Goal: Information Seeking & Learning: Learn about a topic

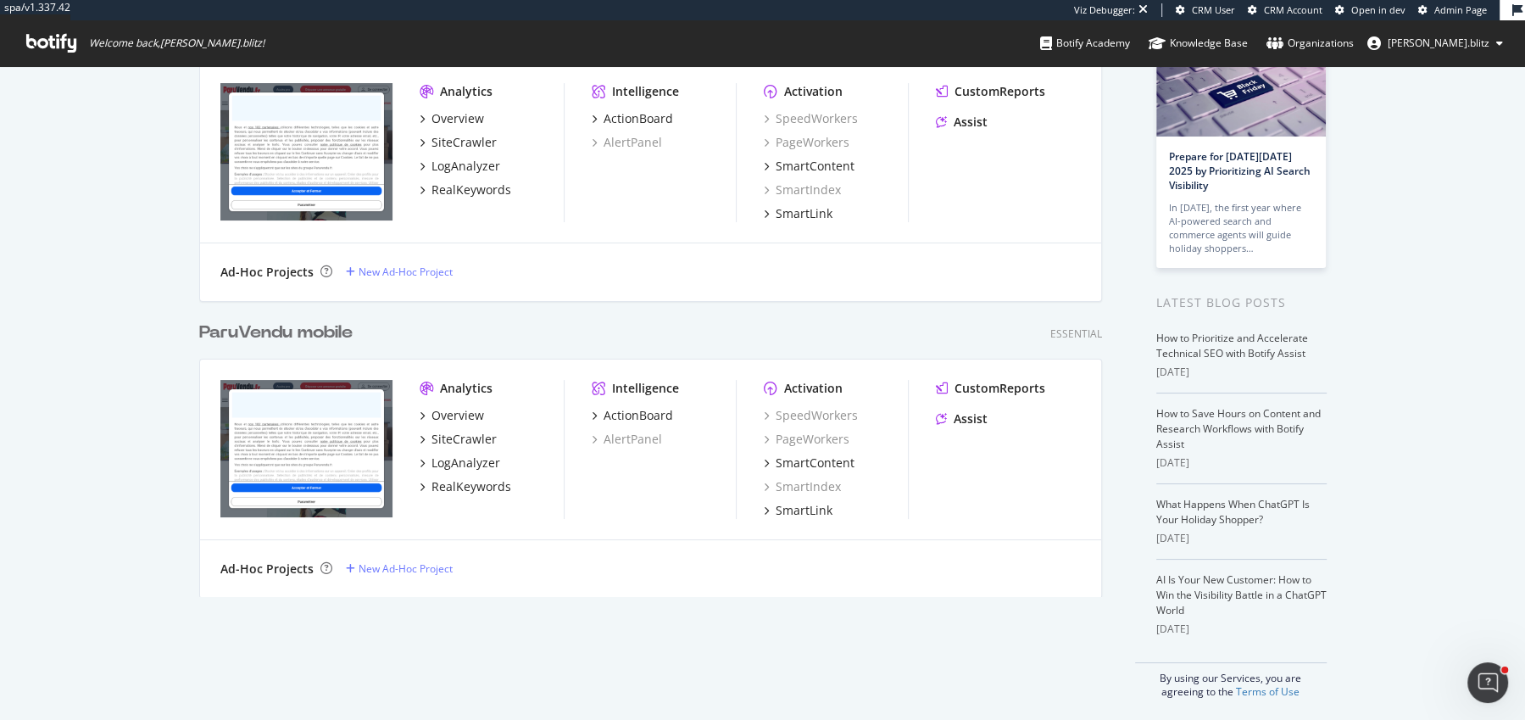
scroll to position [128, 0]
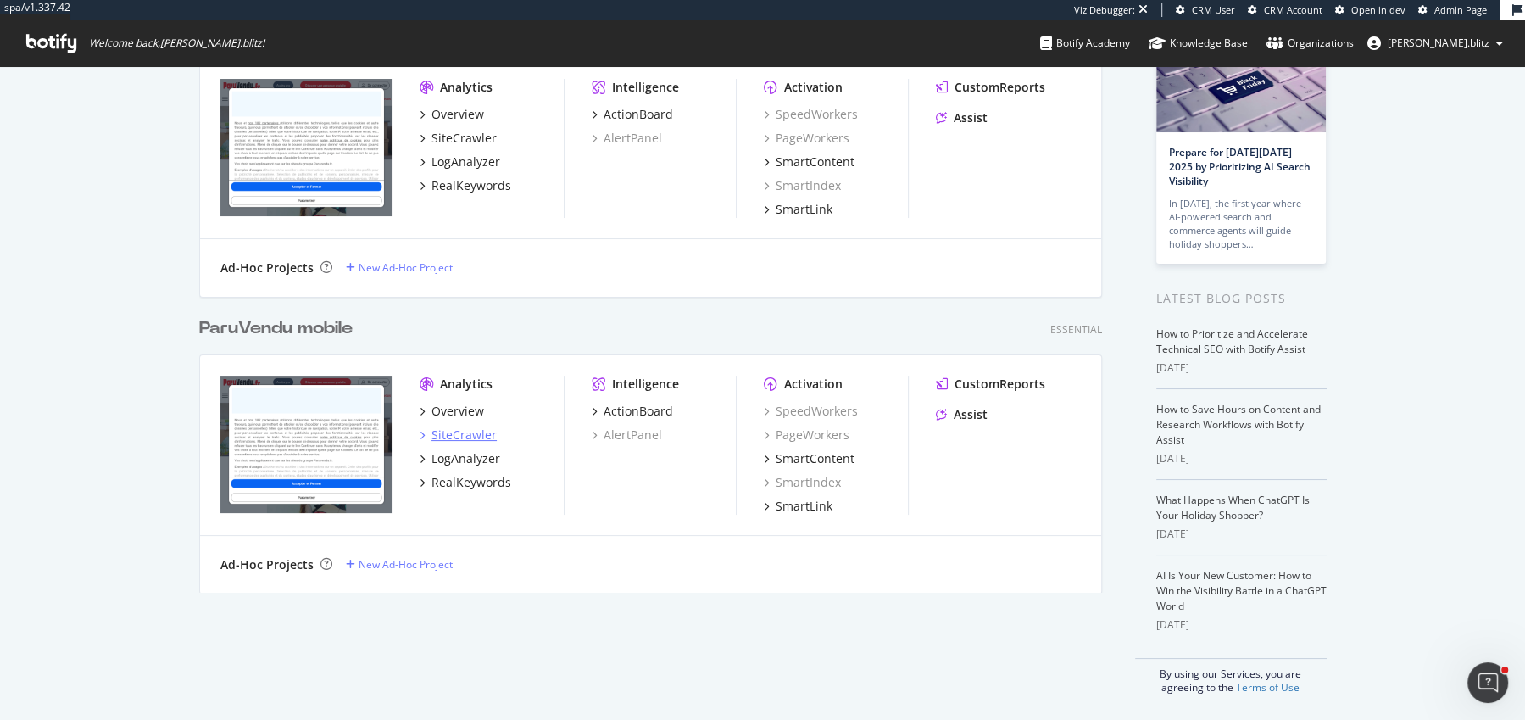
click at [440, 426] on div "SiteCrawler" at bounding box center [463, 434] width 65 height 17
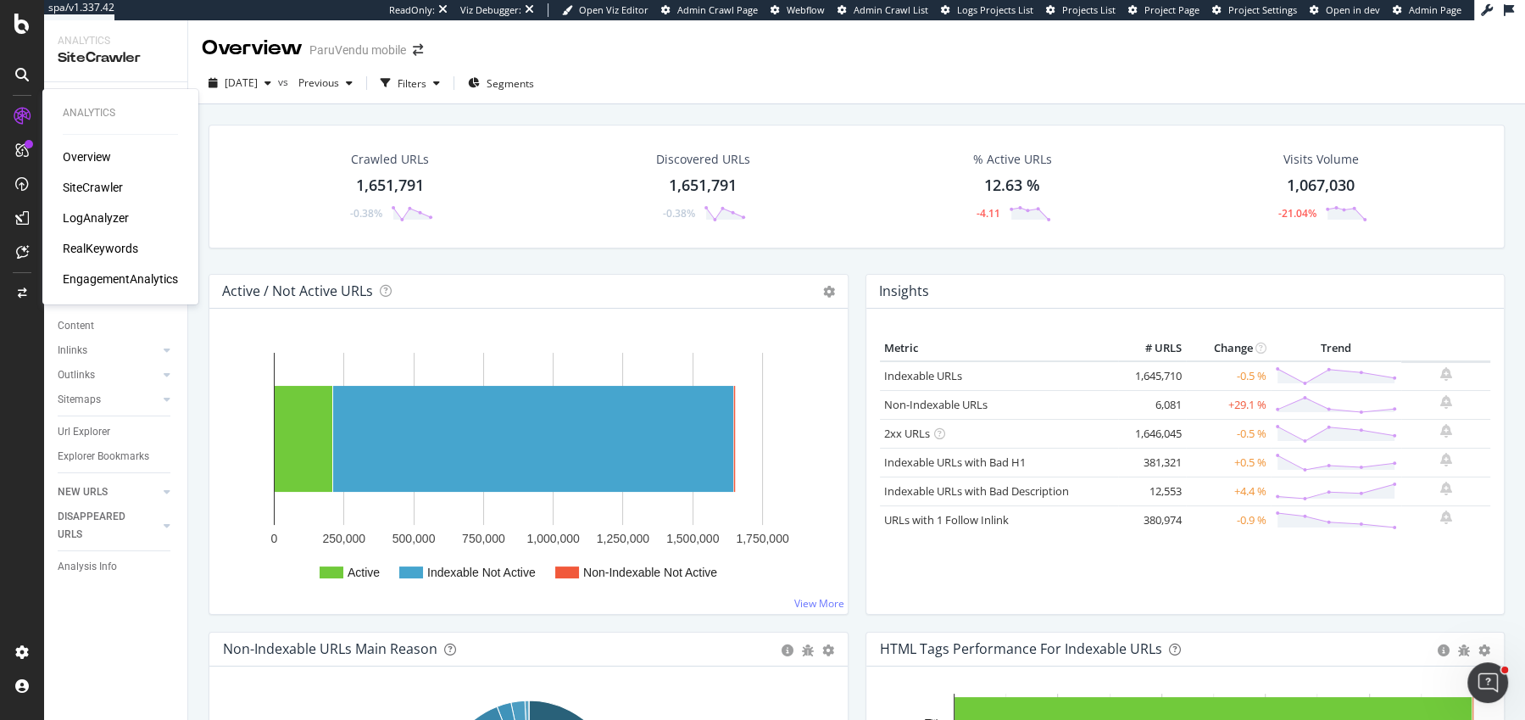
click at [86, 217] on div "LogAnalyzer" at bounding box center [96, 217] width 66 height 17
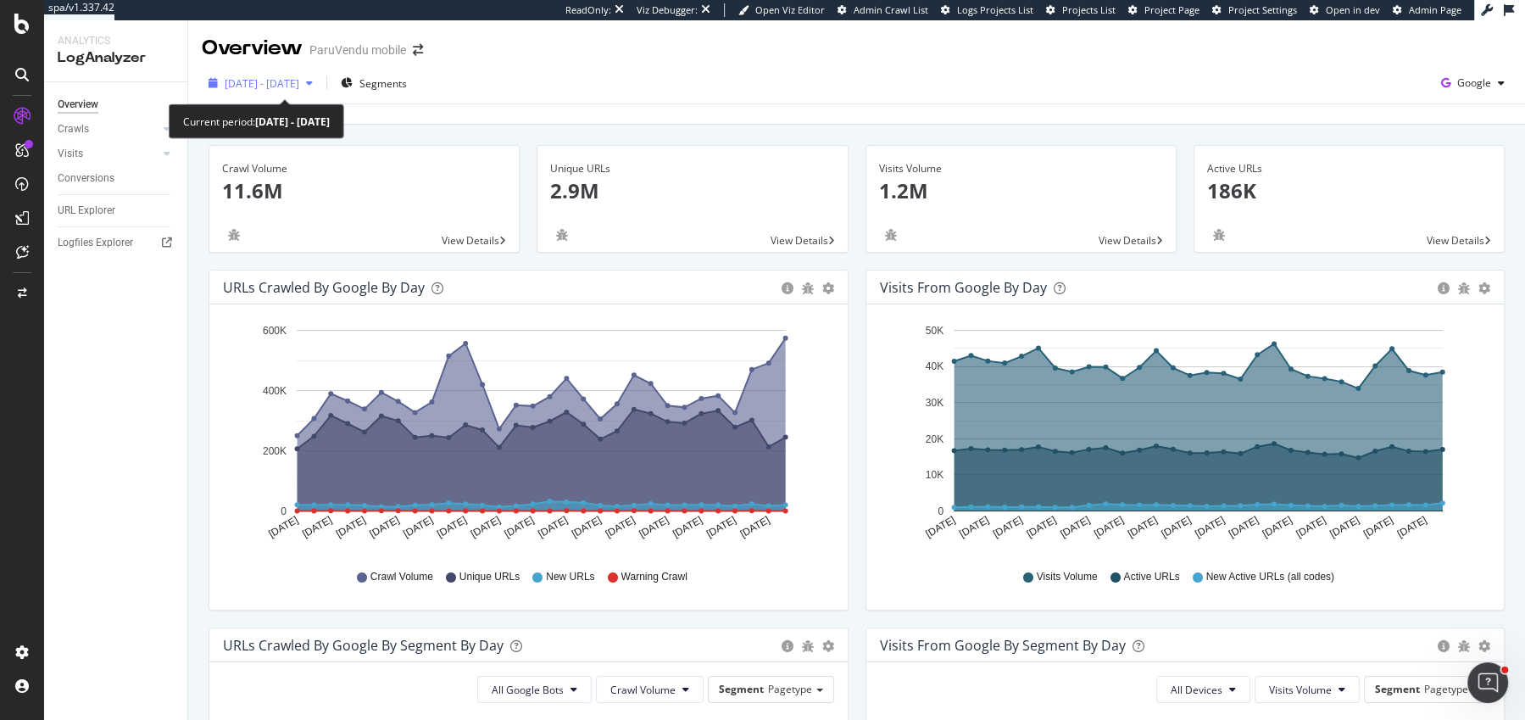
click at [303, 96] on button "[DATE] - [DATE]" at bounding box center [261, 82] width 118 height 27
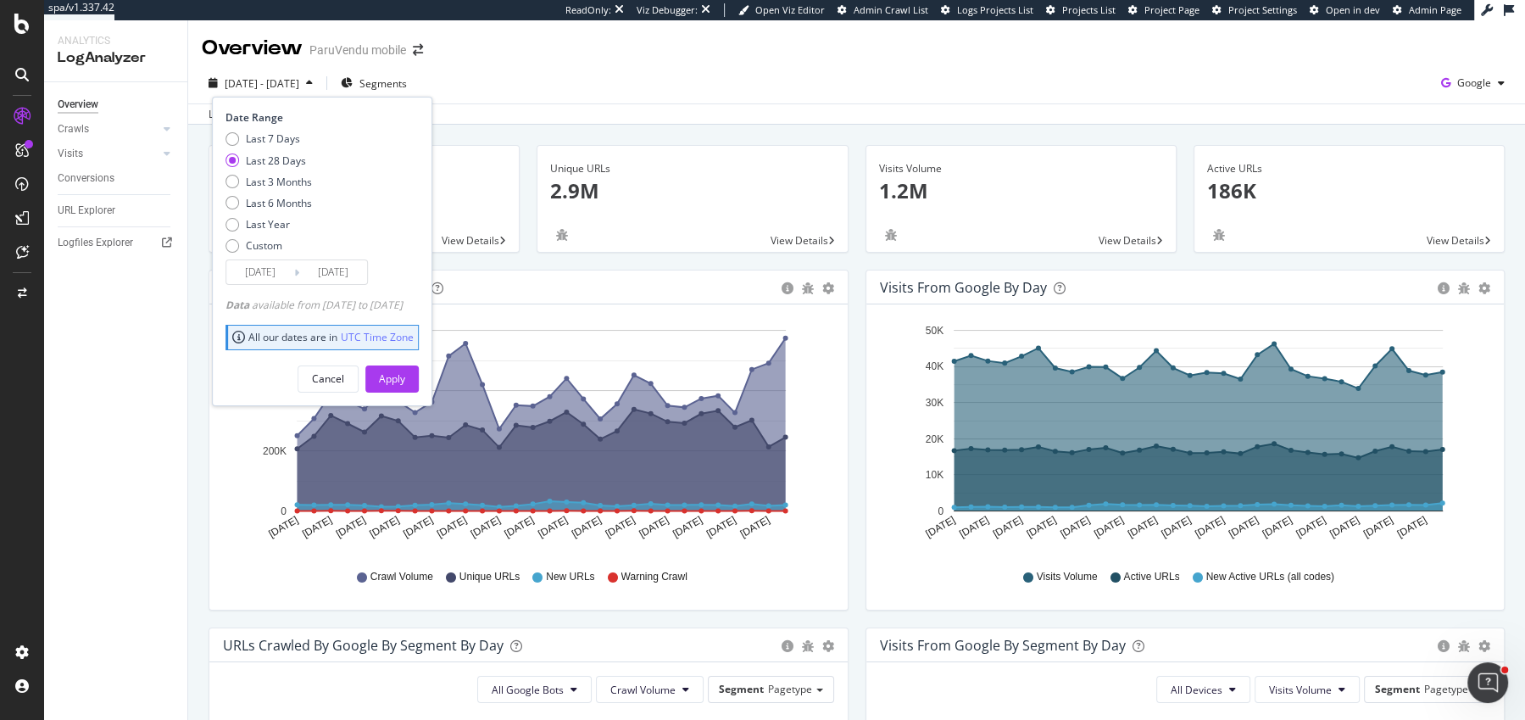
click at [274, 215] on div "Last 7 Days Last 28 Days Last 3 Months Last 6 Months Last Year Custom" at bounding box center [268, 195] width 86 height 128
click at [278, 222] on div "Last Year" at bounding box center [268, 224] width 44 height 14
type input "[DATE]"
click at [419, 381] on button "Apply" at bounding box center [391, 378] width 53 height 27
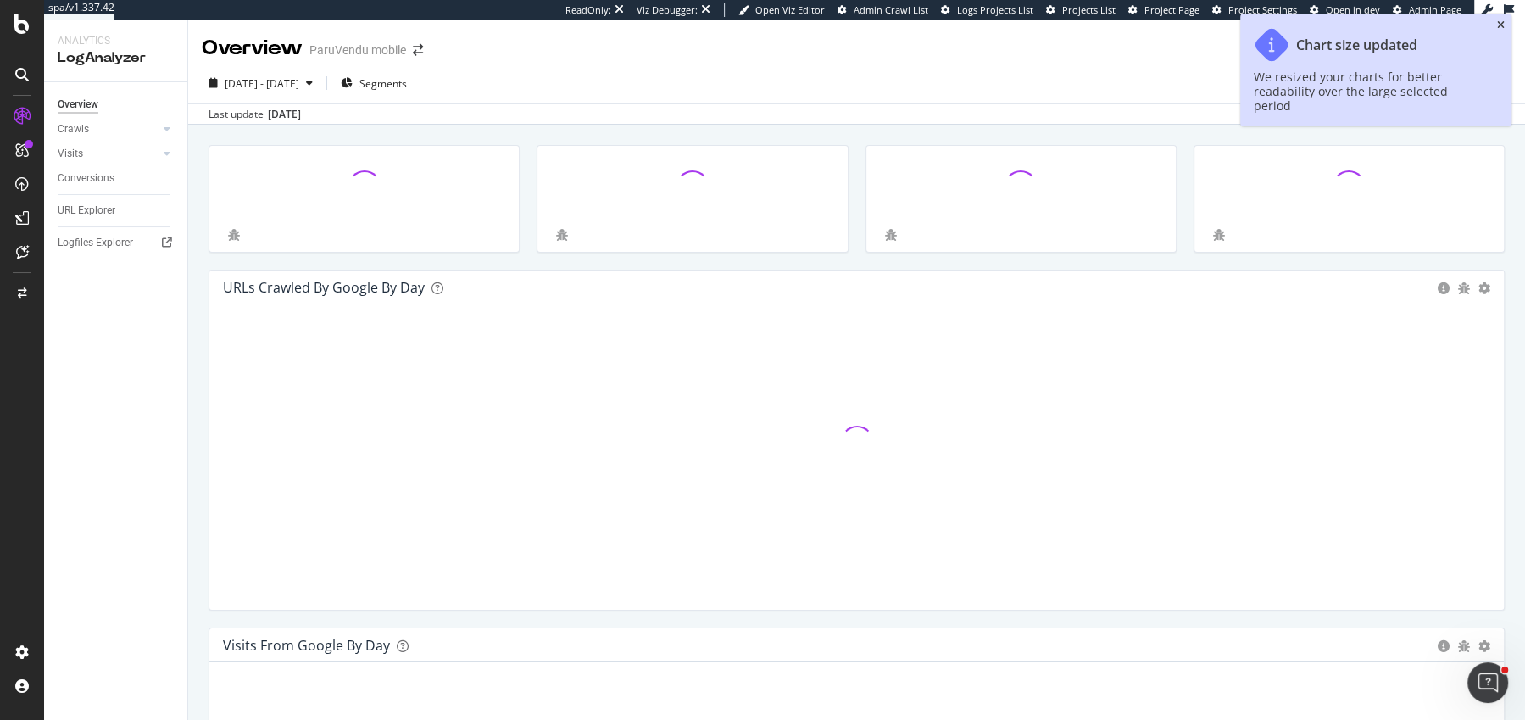
click at [1503, 25] on icon "close toast" at bounding box center [1501, 25] width 8 height 10
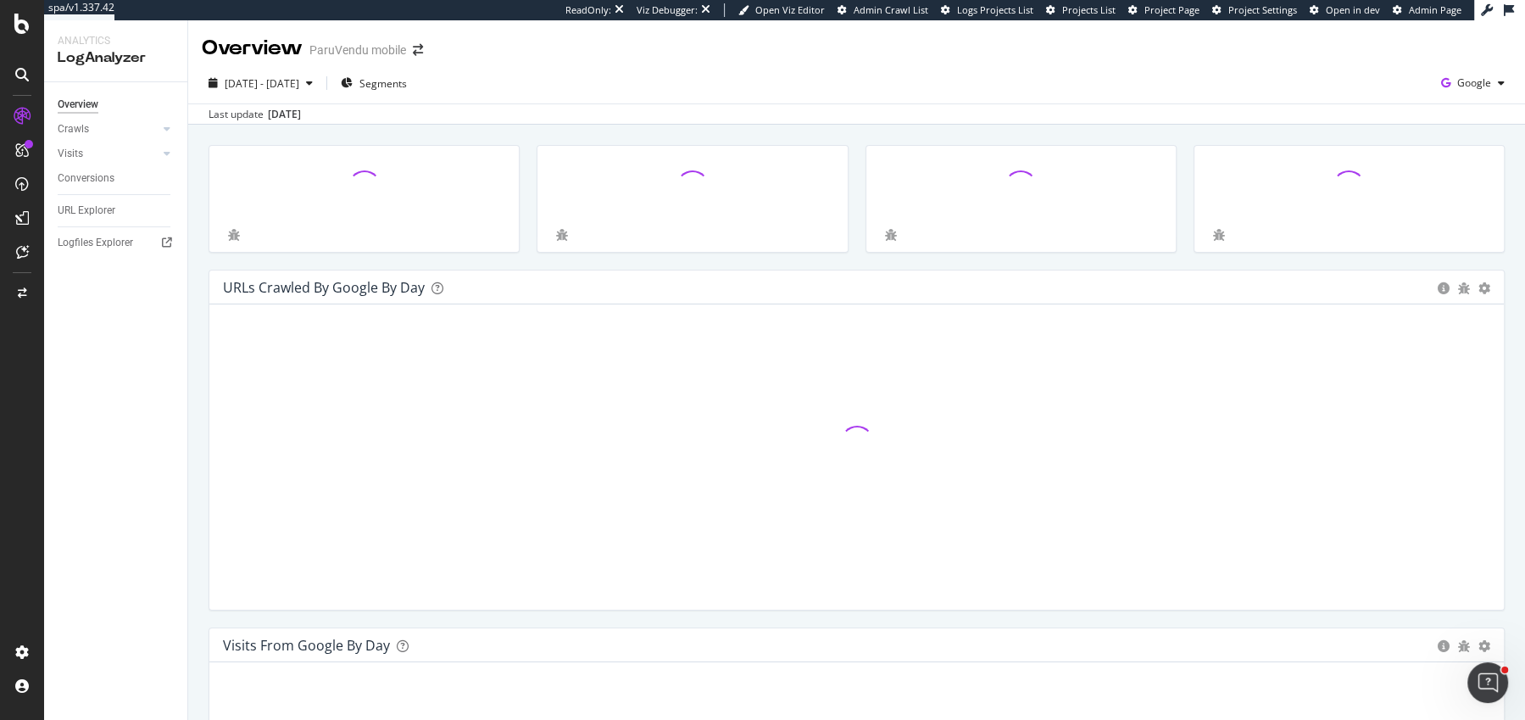
click at [854, 253] on div at bounding box center [692, 207] width 328 height 125
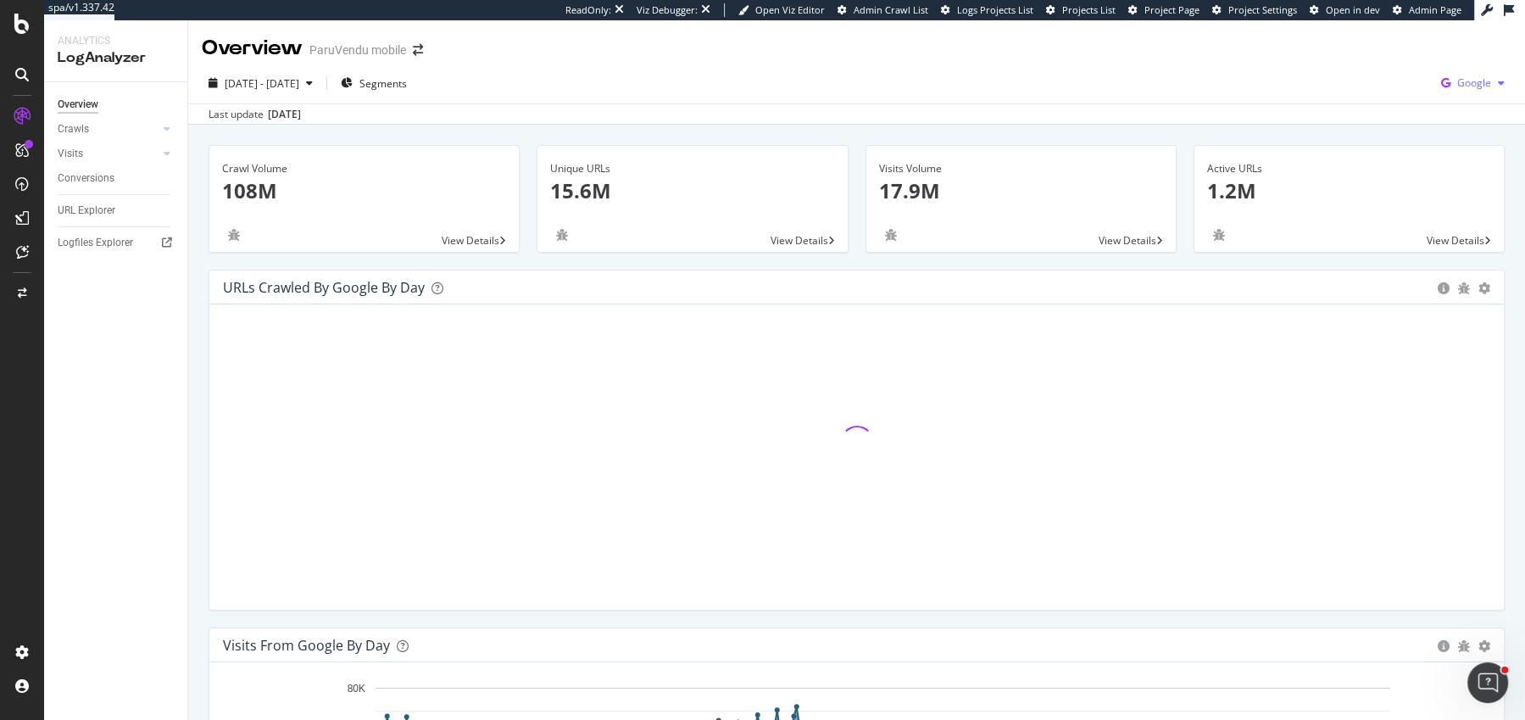
click at [1481, 79] on span "Google" at bounding box center [1474, 82] width 34 height 14
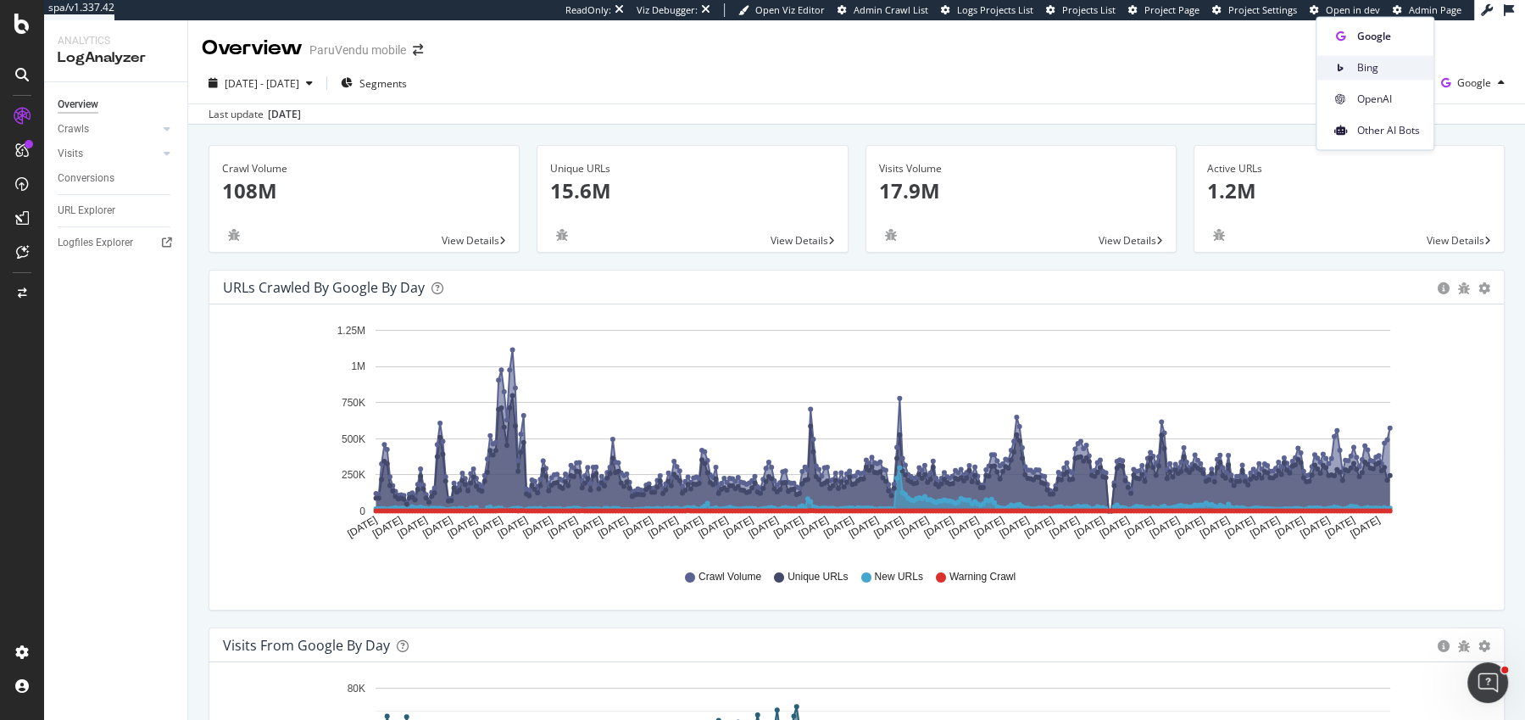
click at [1385, 78] on div "Bing" at bounding box center [1374, 67] width 117 height 25
